Goal: Task Accomplishment & Management: Use online tool/utility

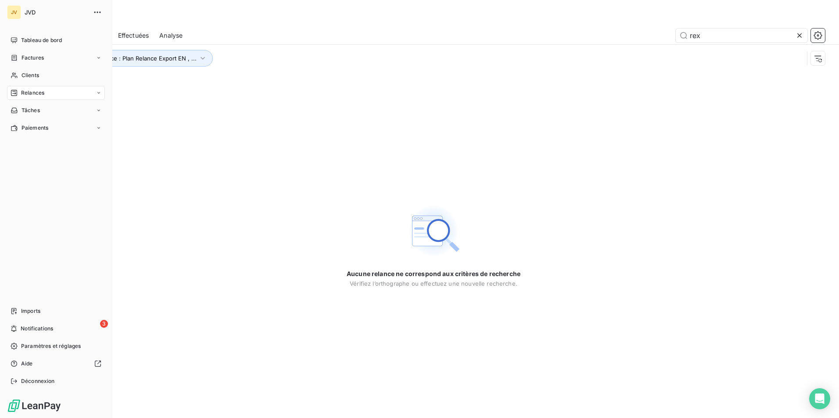
click at [56, 92] on div "Relances" at bounding box center [56, 93] width 98 height 14
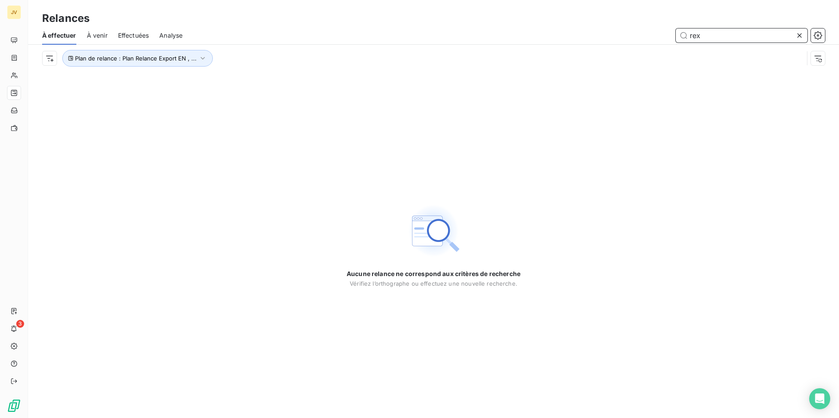
drag, startPoint x: 710, startPoint y: 36, endPoint x: 658, endPoint y: 36, distance: 51.3
click at [658, 36] on div "rex" at bounding box center [509, 36] width 632 height 14
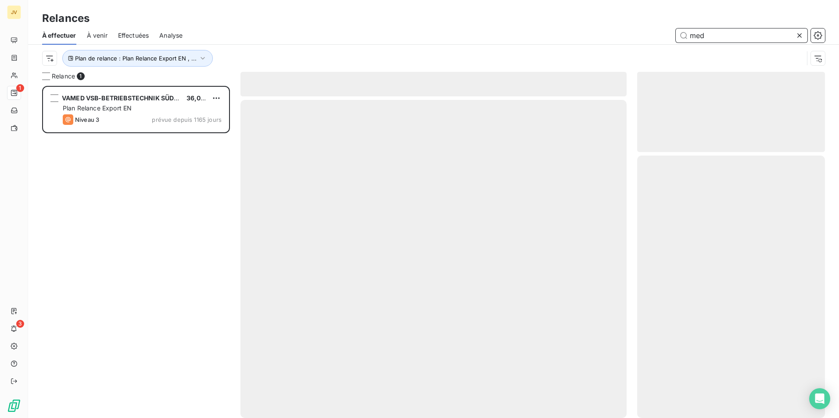
scroll to position [326, 181]
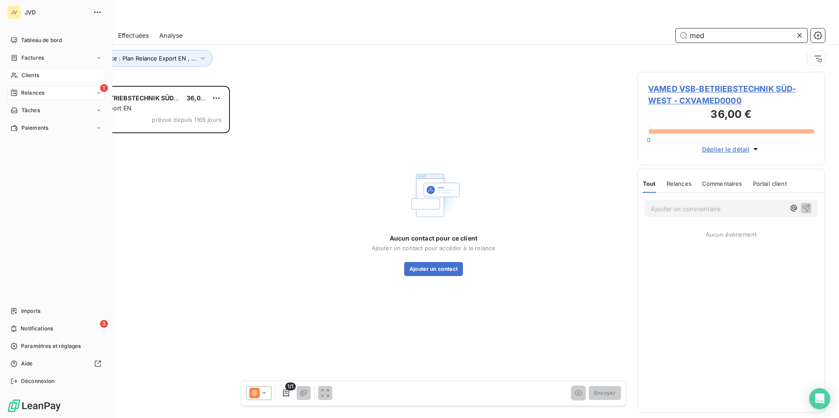
type input "med"
click at [36, 73] on span "Clients" at bounding box center [30, 75] width 18 height 8
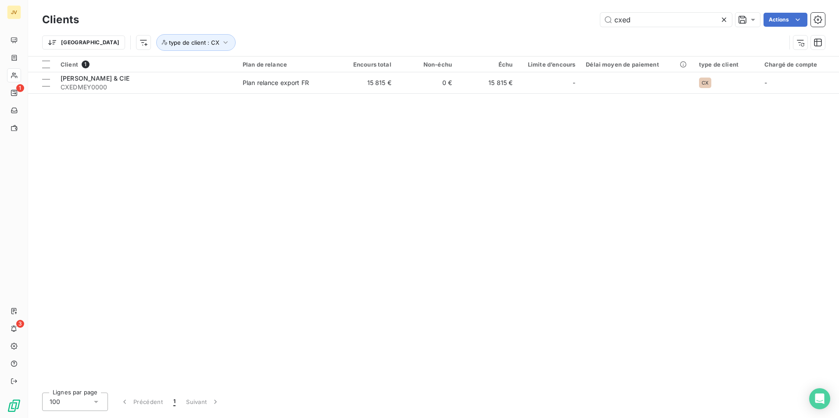
drag, startPoint x: 612, startPoint y: 18, endPoint x: 571, endPoint y: 18, distance: 41.2
click at [571, 18] on div "cxed Actions" at bounding box center [456, 20] width 735 height 14
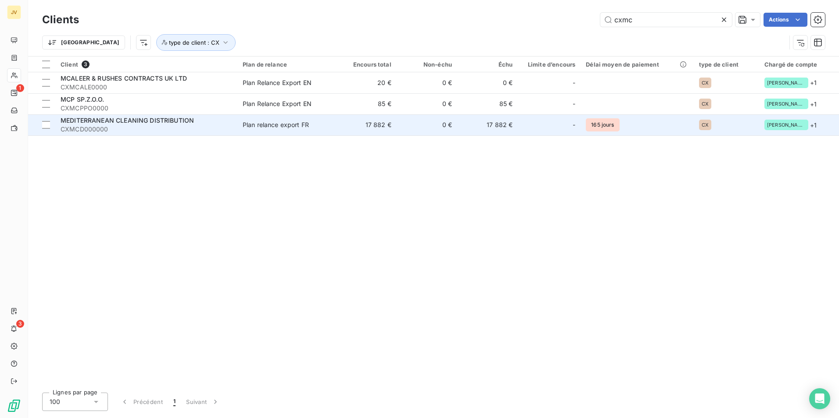
type input "cxmc"
click at [173, 128] on span "CXMCD000000" at bounding box center [147, 129] width 172 height 9
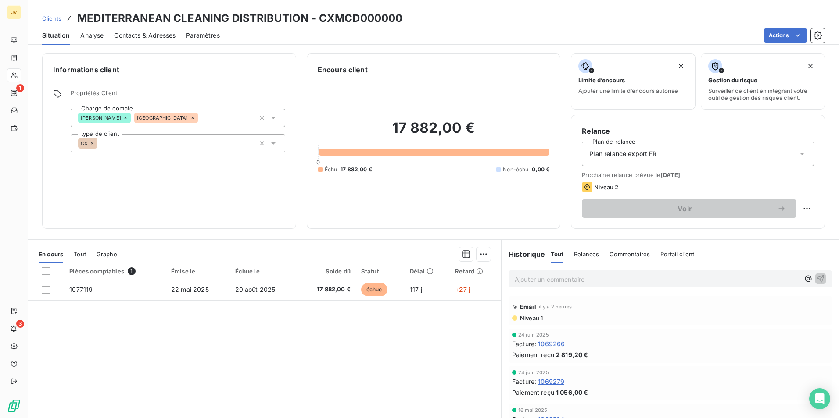
click at [170, 38] on span "Contacts & Adresses" at bounding box center [144, 35] width 61 height 9
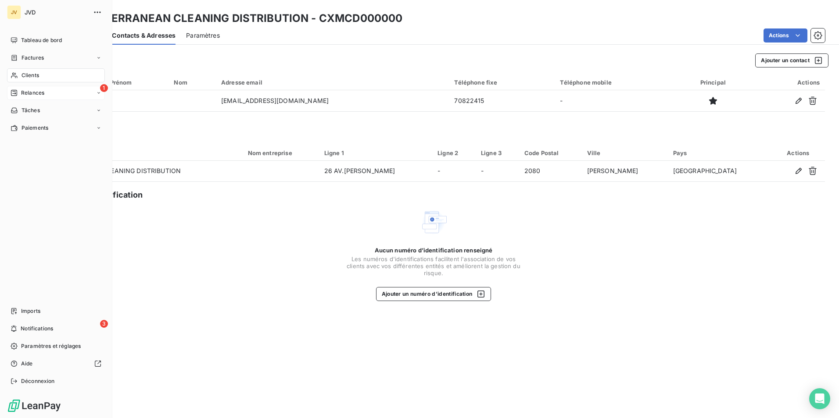
click at [25, 92] on span "Relances" at bounding box center [32, 93] width 23 height 8
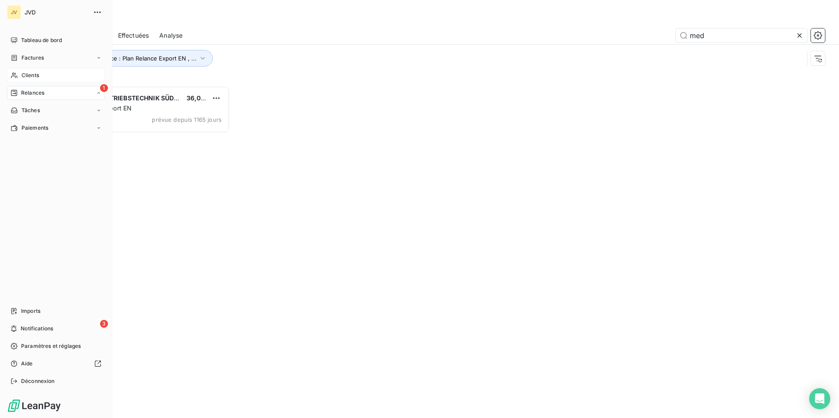
scroll to position [326, 181]
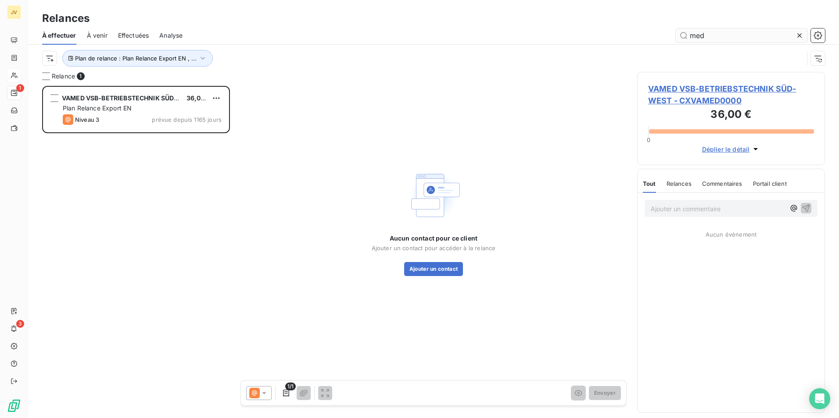
drag, startPoint x: 697, startPoint y: 33, endPoint x: 739, endPoint y: 36, distance: 42.2
click at [739, 36] on input "med" at bounding box center [742, 36] width 132 height 14
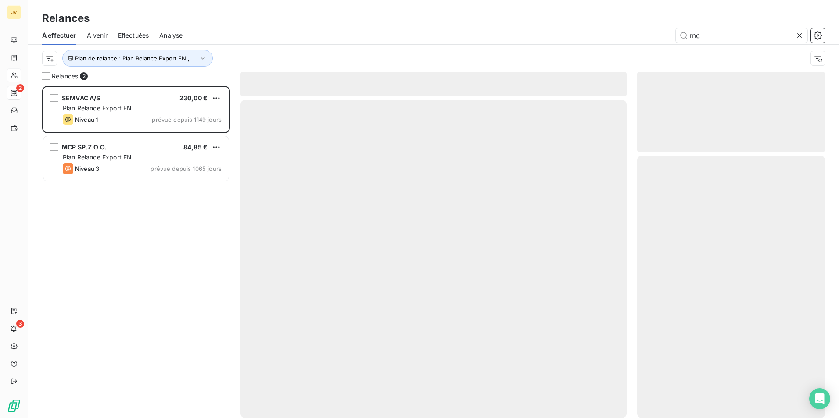
scroll to position [326, 181]
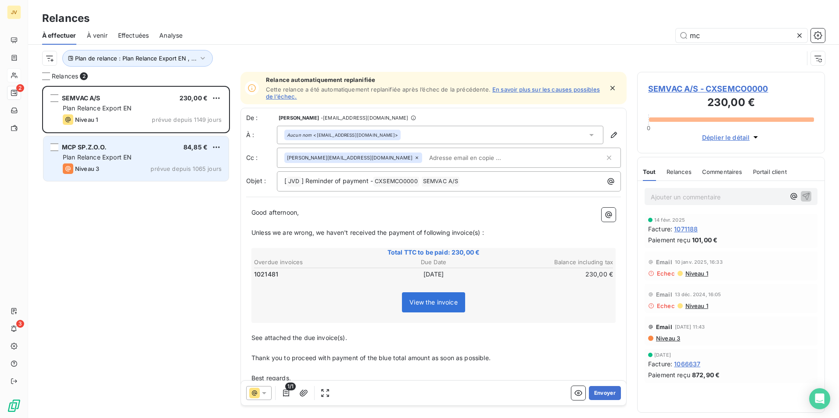
type input "mc"
click at [99, 170] on span "Niveau 3" at bounding box center [87, 168] width 24 height 7
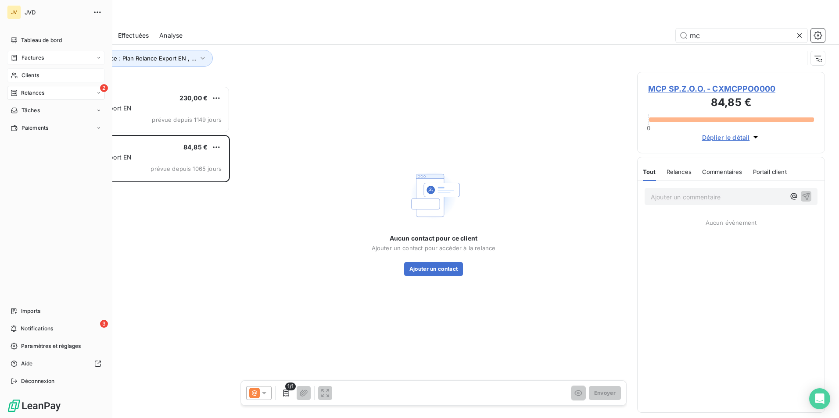
click at [20, 58] on div "Factures" at bounding box center [27, 58] width 33 height 8
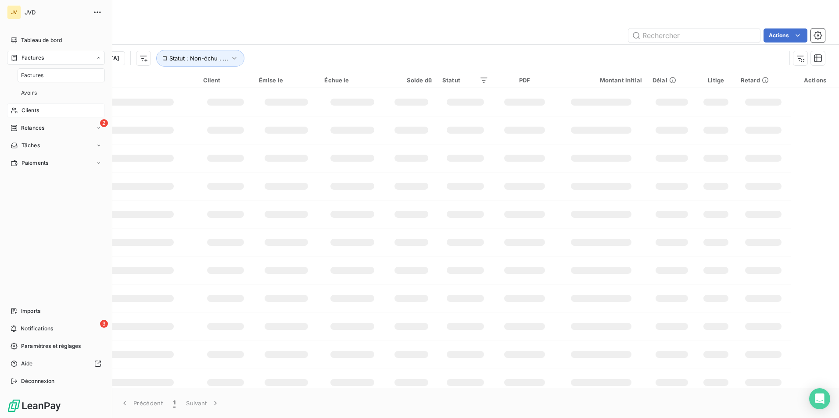
click at [38, 113] on span "Clients" at bounding box center [30, 111] width 18 height 8
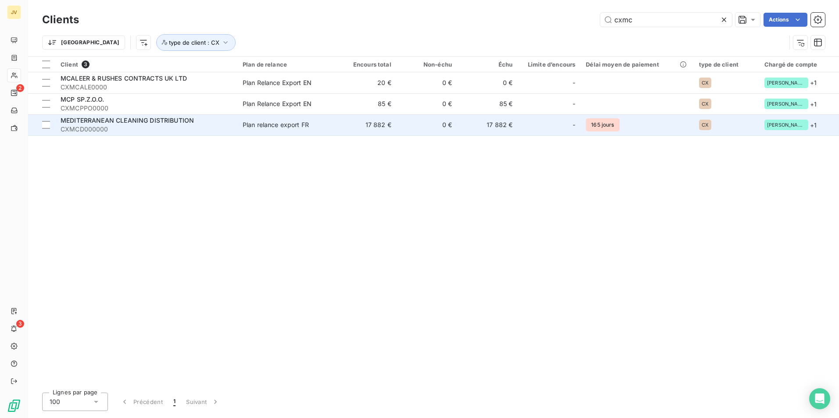
click at [562, 121] on div at bounding box center [562, 125] width 14 height 14
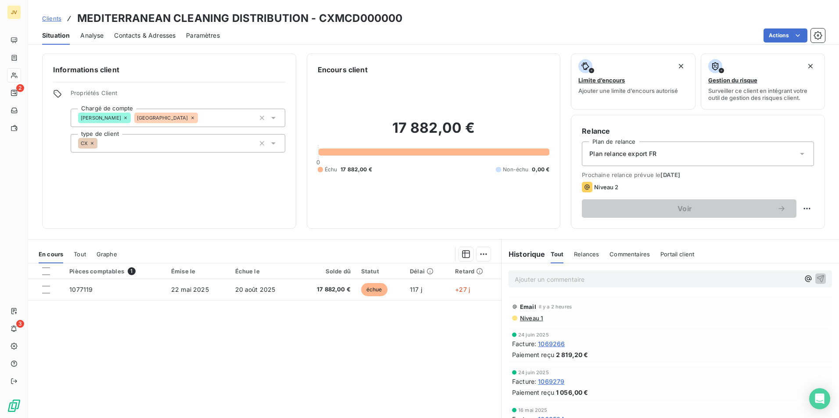
click at [35, 95] on div "Informations client Propriétés Client Chargé de compte [PERSON_NAME] type de cl…" at bounding box center [433, 141] width 811 height 175
click at [0, 92] on html "JV 2 3 Clients MEDITERRANEAN CLEANING DISTRIBUTION - CXMCD000000 Situation Anal…" at bounding box center [419, 209] width 839 height 418
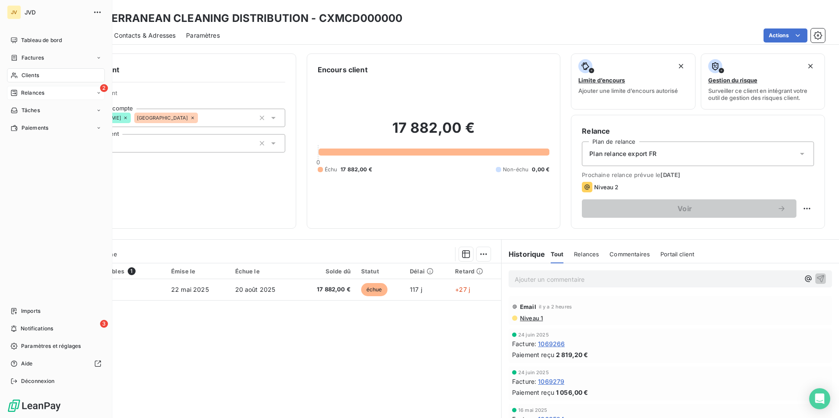
click at [20, 93] on div "Relances" at bounding box center [28, 93] width 34 height 8
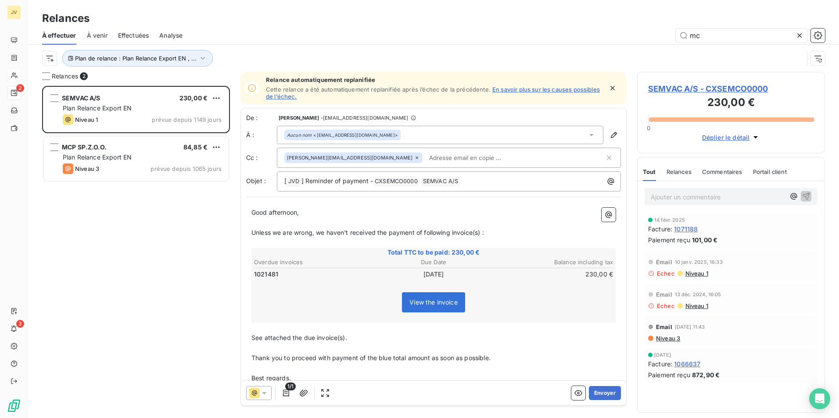
scroll to position [326, 181]
type input "m"
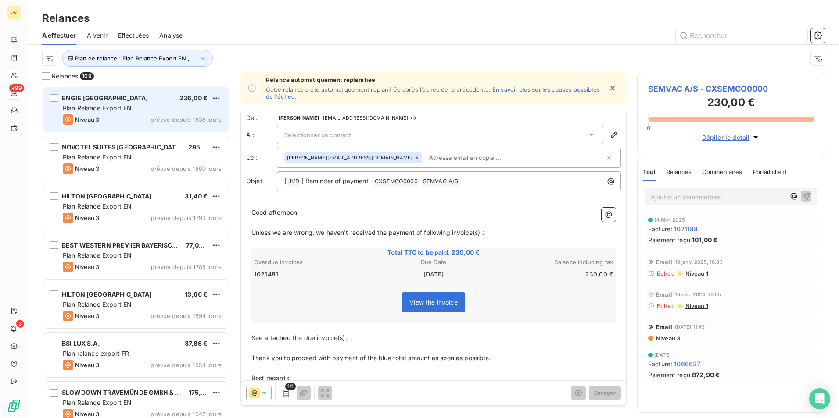
click at [146, 101] on div "ENGIE [GEOGRAPHIC_DATA] 236,00 €" at bounding box center [142, 98] width 159 height 8
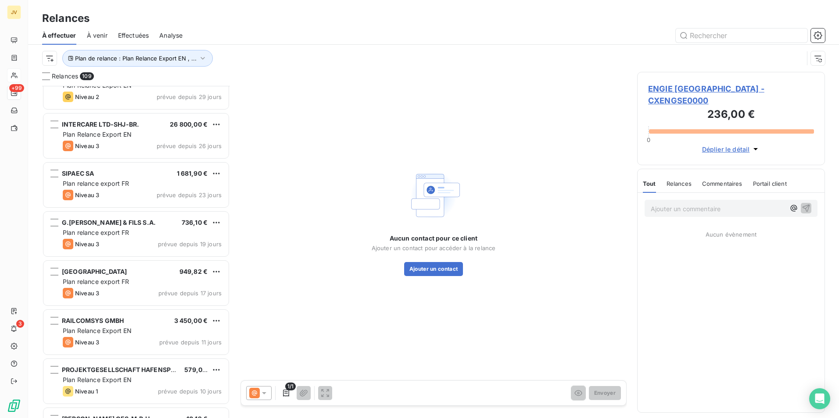
scroll to position [4299, 0]
